Goal: Information Seeking & Learning: Learn about a topic

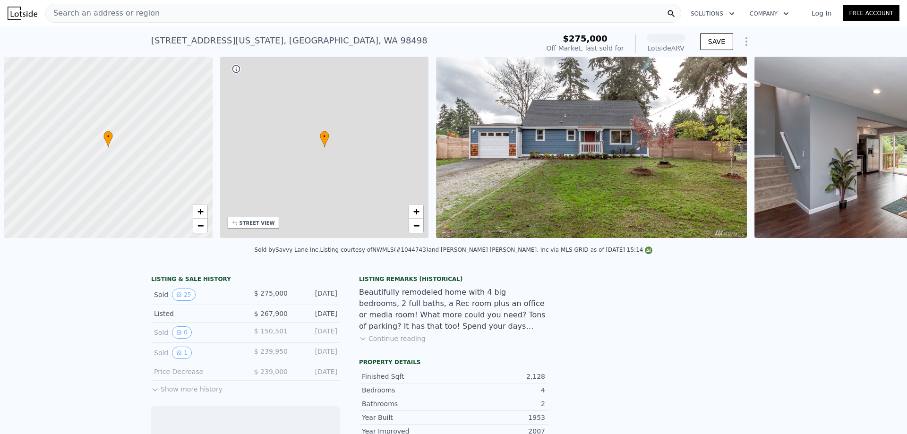
scroll to position [0, 4]
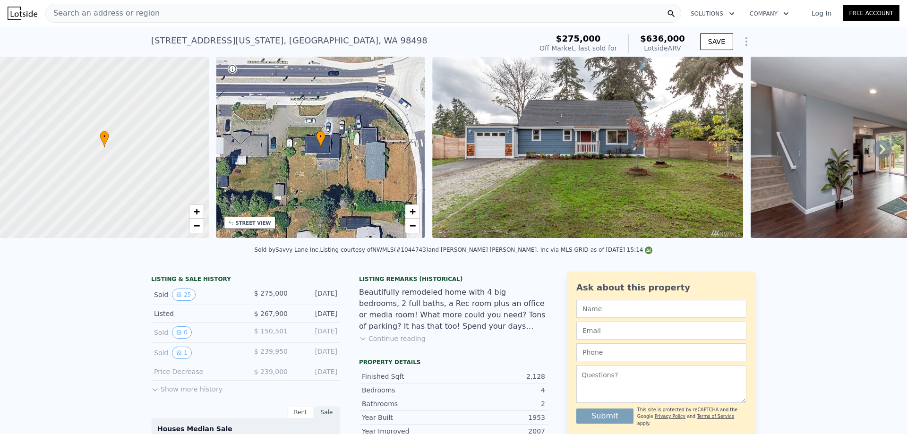
click at [767, 263] on div "Sold by Savvy Lane Inc . Listing courtesy of NWMLS (#1044743) and [PERSON_NAME]…" at bounding box center [453, 252] width 907 height 23
click at [190, 14] on div "Search an address or region" at bounding box center [363, 13] width 636 height 19
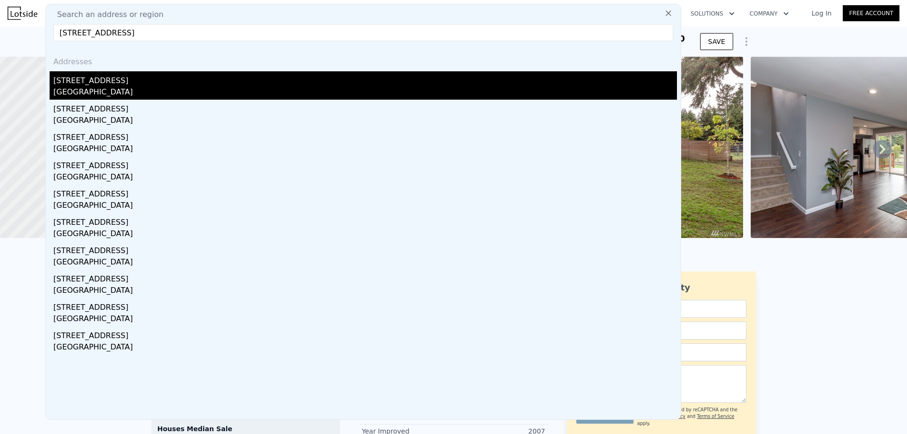
type input "[STREET_ADDRESS]"
click at [216, 86] on div "[STREET_ADDRESS]" at bounding box center [365, 78] width 624 height 15
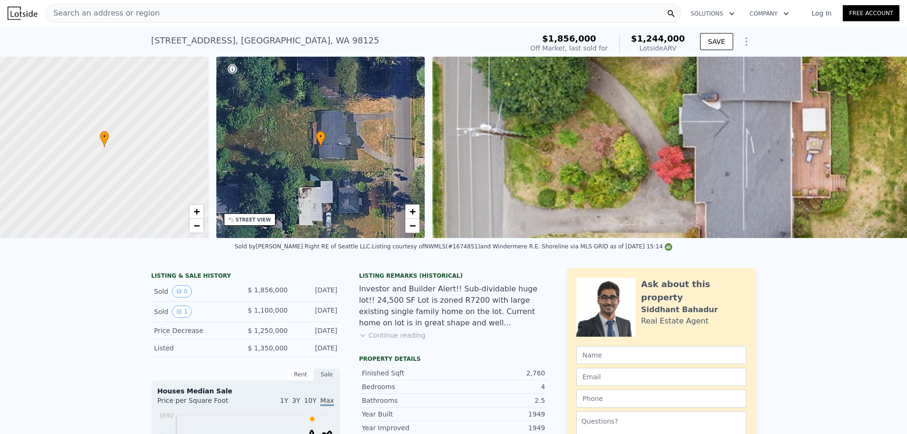
click at [288, 17] on div "Search an address or region" at bounding box center [363, 13] width 636 height 19
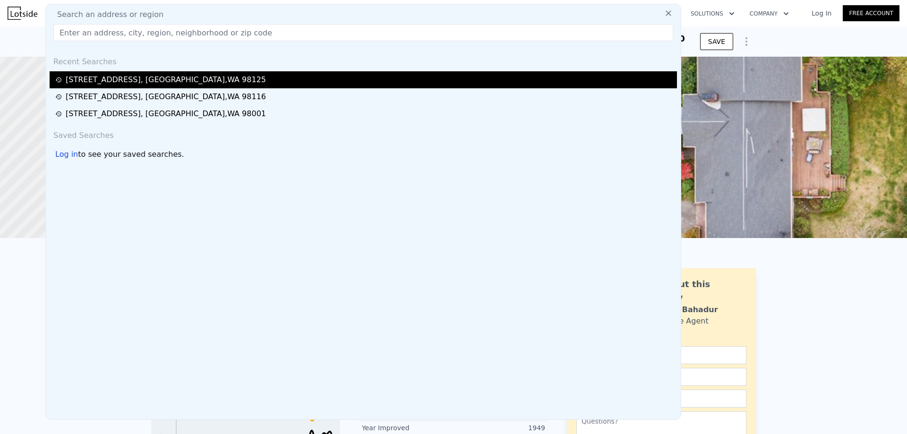
click at [175, 74] on div "[STREET_ADDRESS]" at bounding box center [363, 79] width 627 height 17
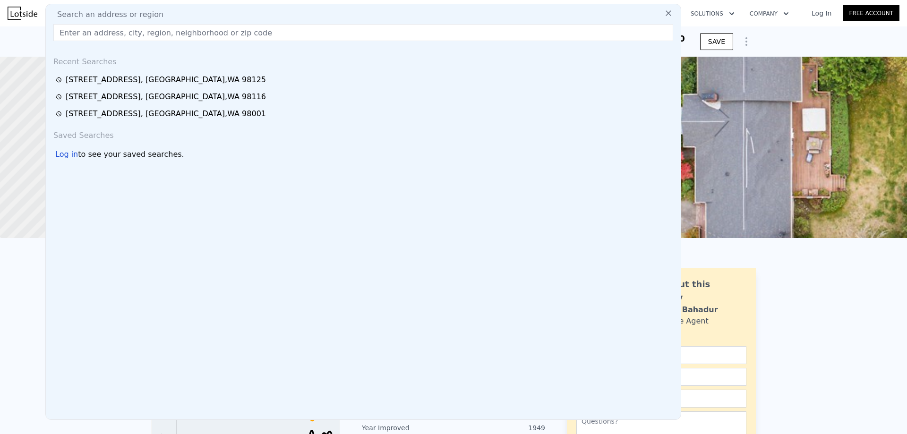
click at [143, 80] on div "[STREET_ADDRESS]" at bounding box center [166, 79] width 200 height 11
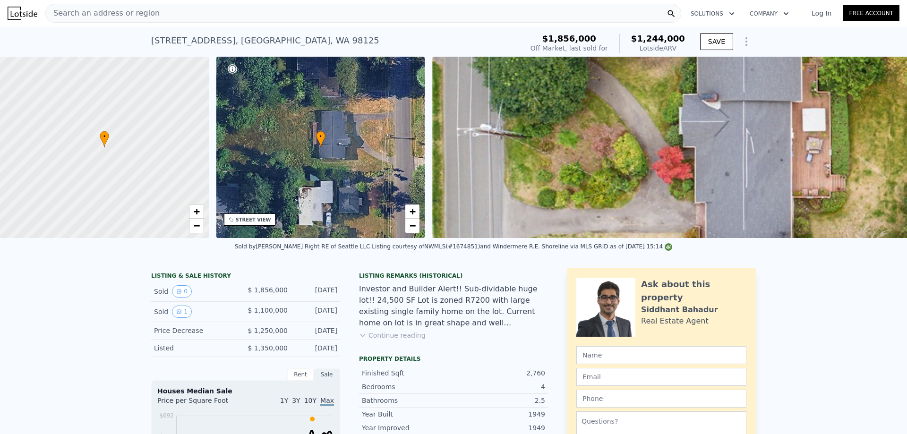
click at [315, 143] on div "• + −" at bounding box center [320, 147] width 209 height 181
click at [195, 25] on nav "Search an address or region Solutions Company Open main menu Log In Free Account" at bounding box center [453, 13] width 907 height 26
click at [193, 19] on div "Search an address or region" at bounding box center [363, 13] width 636 height 19
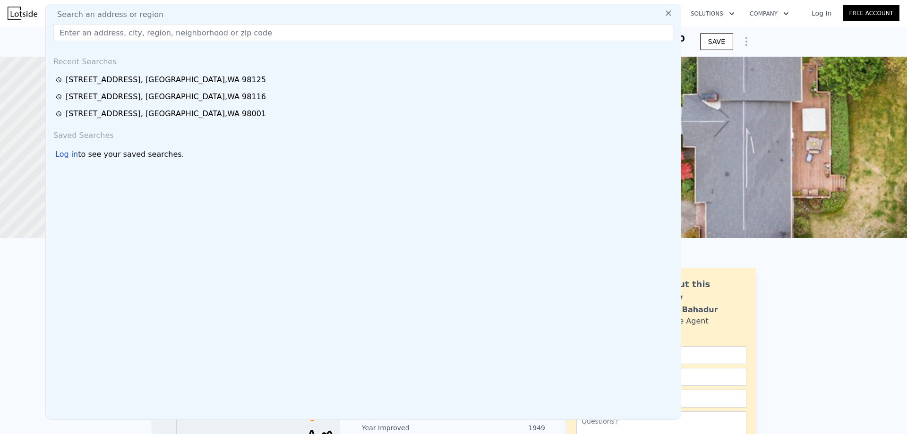
click at [196, 13] on div "Search an address or region" at bounding box center [363, 14] width 627 height 11
click at [205, 39] on input "text" at bounding box center [363, 32] width 620 height 17
paste input "[STREET_ADDRESS]"
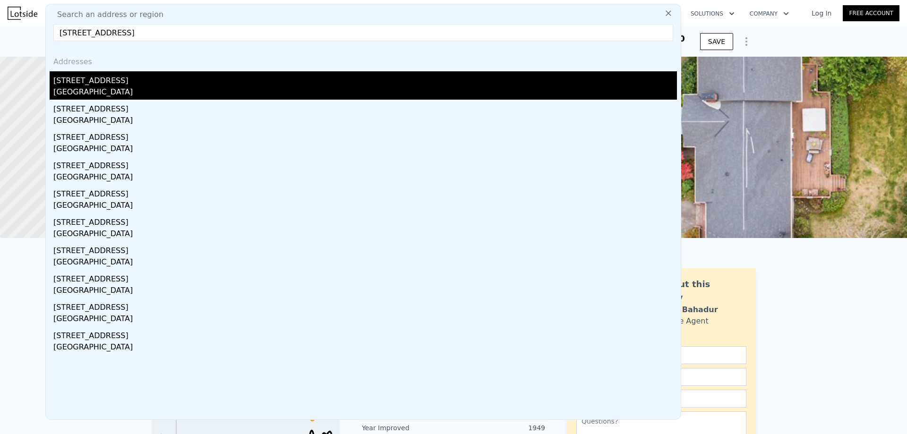
type input "[STREET_ADDRESS]"
click at [199, 87] on div "[GEOGRAPHIC_DATA]" at bounding box center [365, 92] width 624 height 13
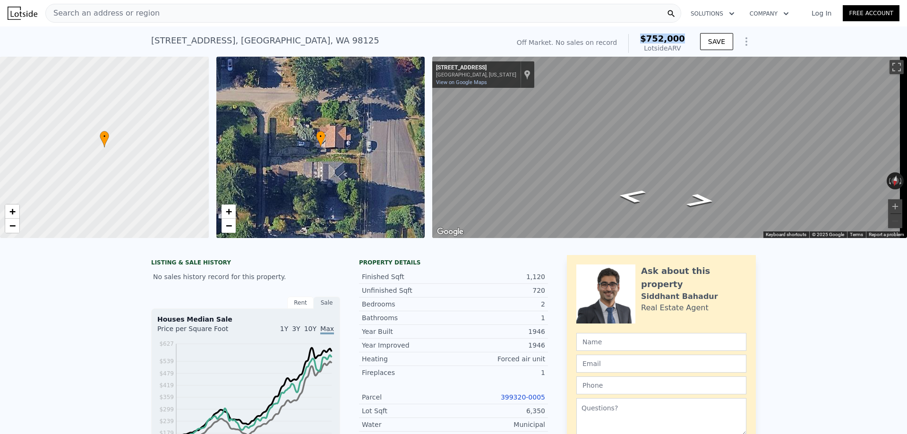
drag, startPoint x: 648, startPoint y: 39, endPoint x: 739, endPoint y: 0, distance: 99.1
click at [687, 39] on div "Off Market. No sales on record $752,000 Lotside ARV" at bounding box center [601, 43] width 176 height 26
copy span "$752,000"
click at [354, 3] on div "Search an address or region Solutions Company Open main menu Log In Free Account" at bounding box center [454, 13] width 892 height 23
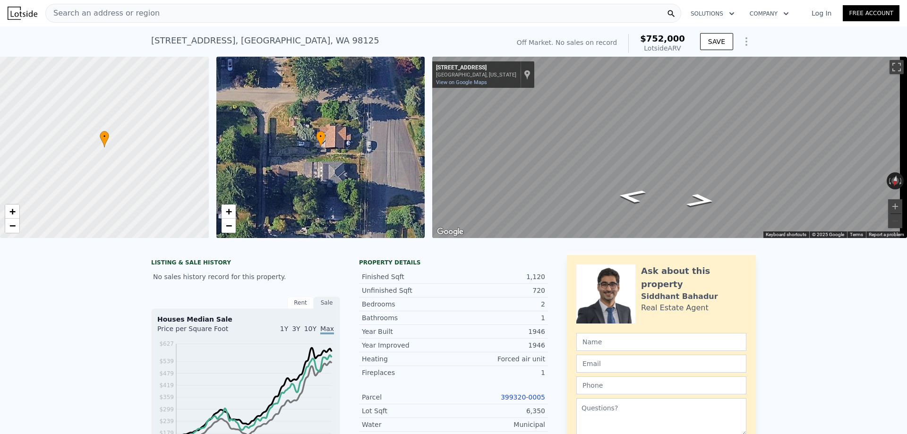
click at [340, 7] on div "Search an address or region" at bounding box center [363, 13] width 636 height 19
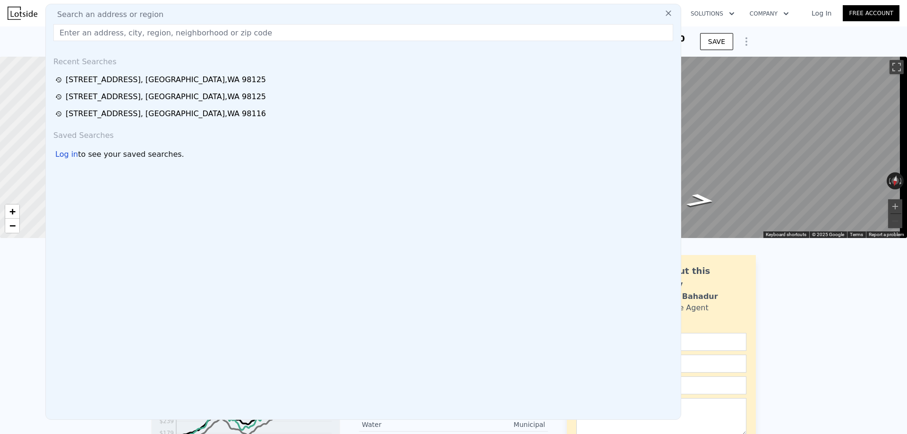
click at [340, 17] on div "Search an address or region" at bounding box center [363, 14] width 627 height 11
click at [284, 29] on input "text" at bounding box center [363, 32] width 620 height 17
paste input "[STREET_ADDRESS]"
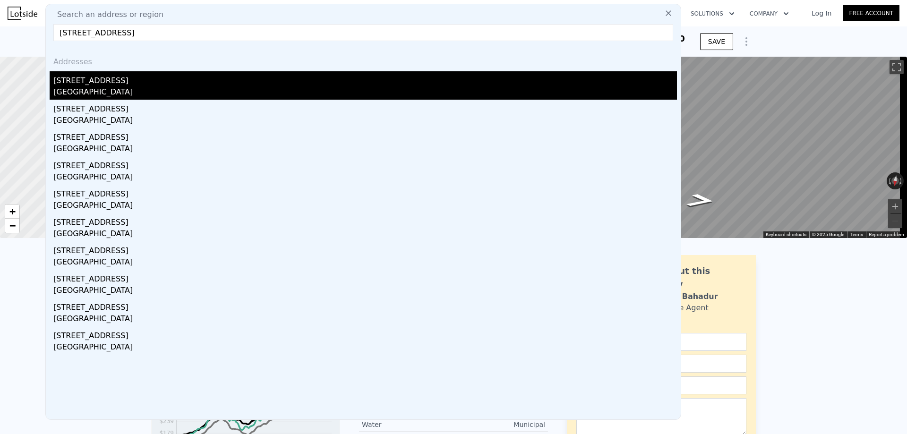
type input "[STREET_ADDRESS]"
click at [182, 89] on div "[GEOGRAPHIC_DATA]" at bounding box center [365, 92] width 624 height 13
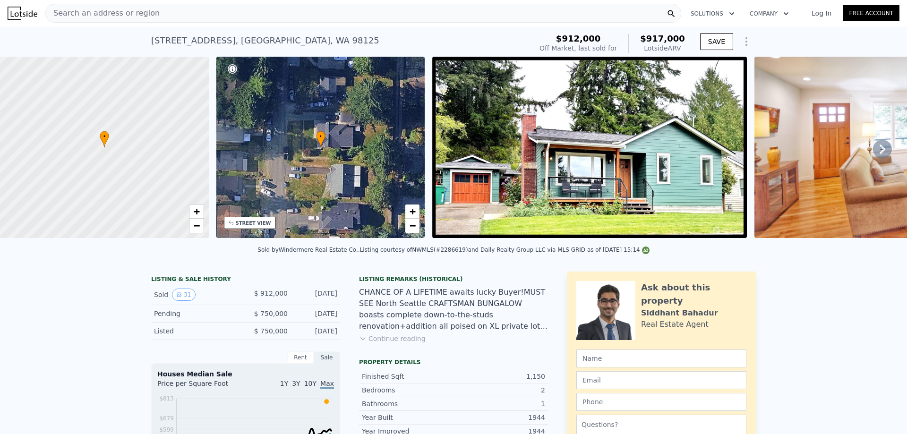
click at [285, 15] on div "Search an address or region" at bounding box center [363, 13] width 636 height 19
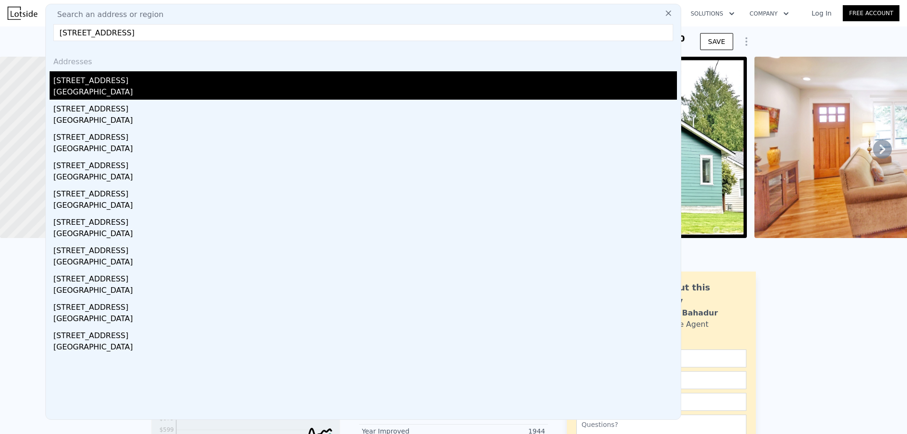
type input "[STREET_ADDRESS]"
click at [111, 83] on div "[STREET_ADDRESS]" at bounding box center [365, 78] width 624 height 15
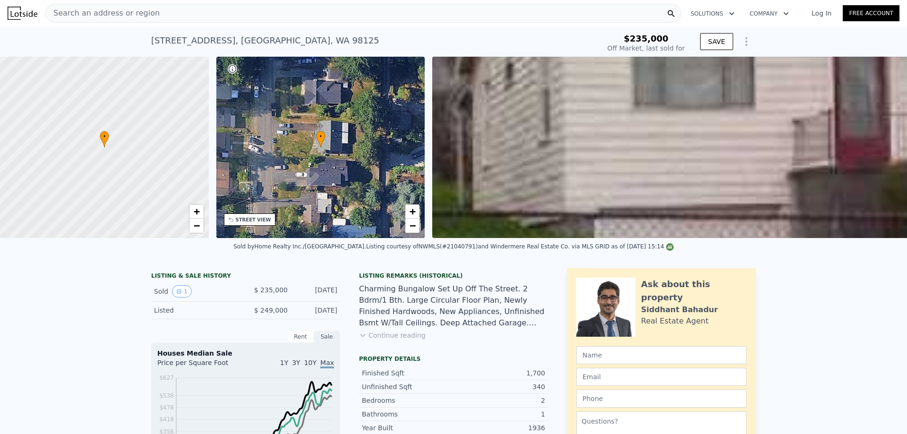
click at [287, 16] on div "Search an address or region" at bounding box center [363, 13] width 636 height 19
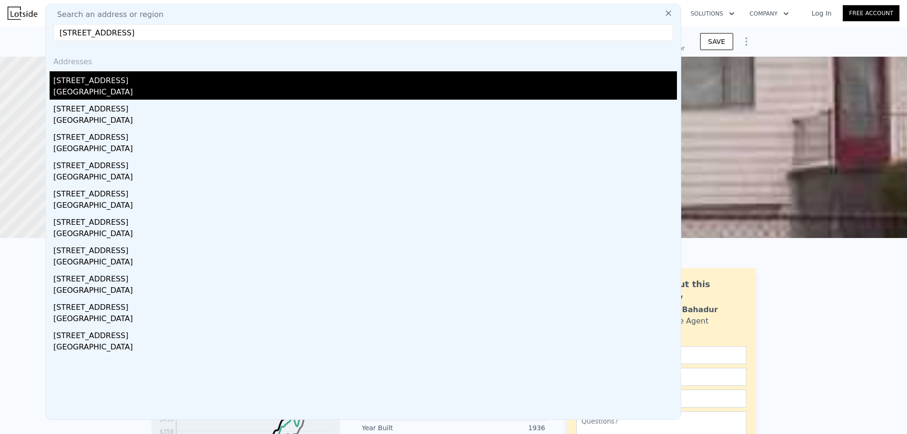
type input "[STREET_ADDRESS]"
click at [172, 88] on div "[GEOGRAPHIC_DATA]" at bounding box center [365, 92] width 624 height 13
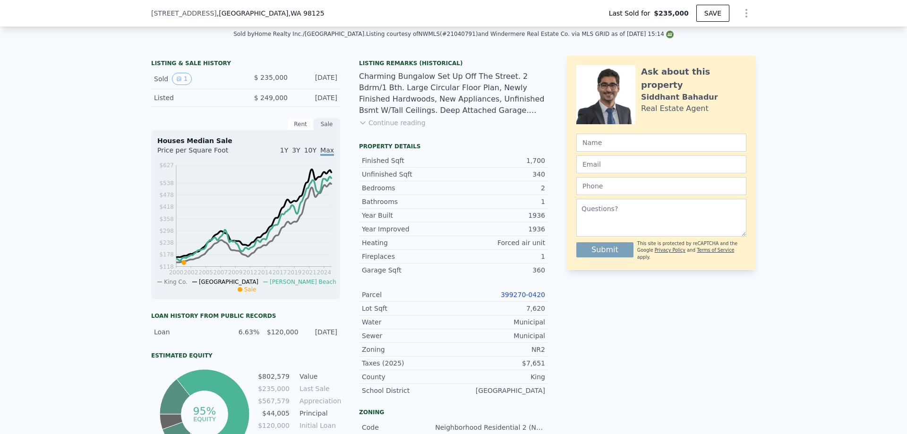
scroll to position [186, 0]
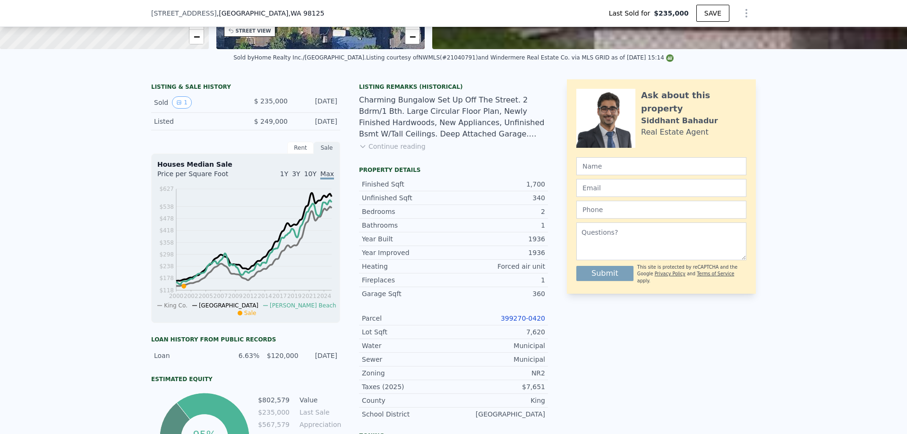
type input "$ 944,000"
type input "$ 616,566"
